Goal: Find contact information: Find contact information

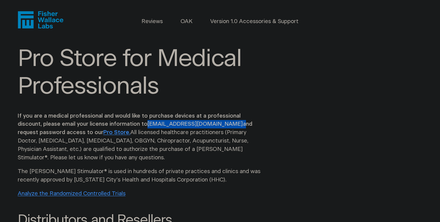
drag, startPoint x: 231, startPoint y: 146, endPoint x: 146, endPoint y: 146, distance: 84.5
click at [146, 136] on b "If you are a medical professional and would like to purchase devices at a profe…" at bounding box center [135, 124] width 235 height 23
copy b "orders@fisherwallace.com"
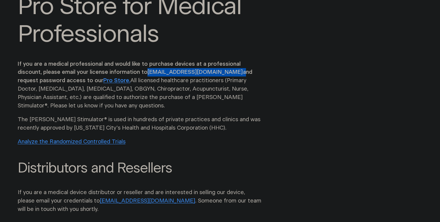
scroll to position [58, 0]
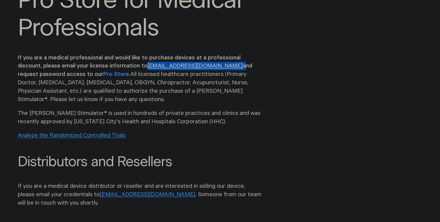
click at [103, 77] on link "Pro Store." at bounding box center [116, 75] width 27 height 6
